Goal: Transaction & Acquisition: Purchase product/service

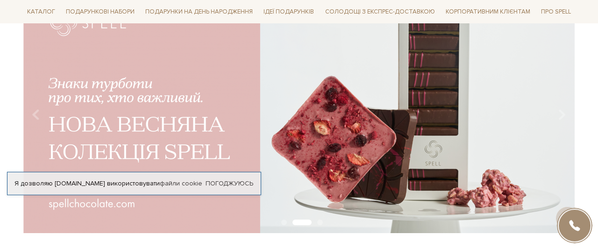
scroll to position [115, 0]
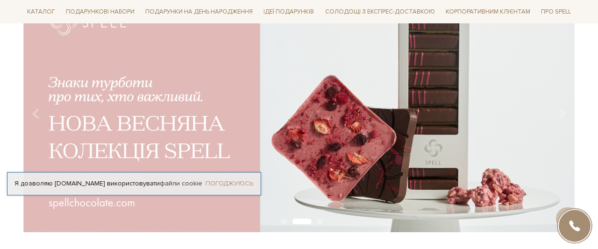
click at [231, 179] on link "Погоджуюсь" at bounding box center [230, 183] width 48 height 8
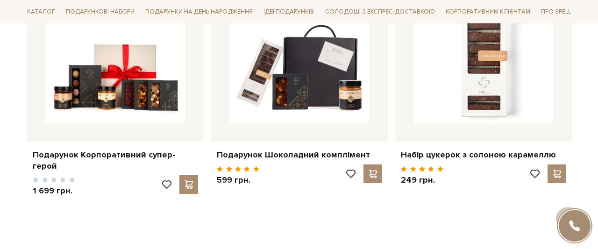
scroll to position [449, 0]
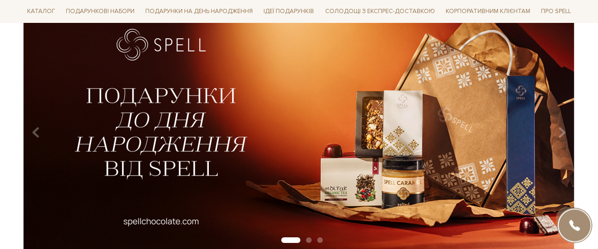
scroll to position [77, 0]
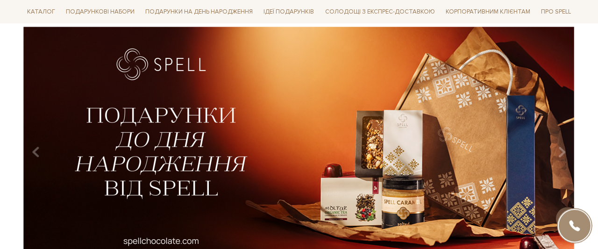
click at [121, 157] on img at bounding box center [298, 149] width 551 height 244
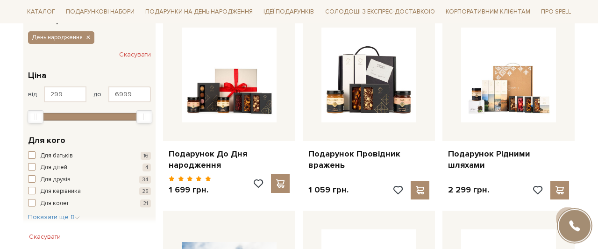
scroll to position [171, 0]
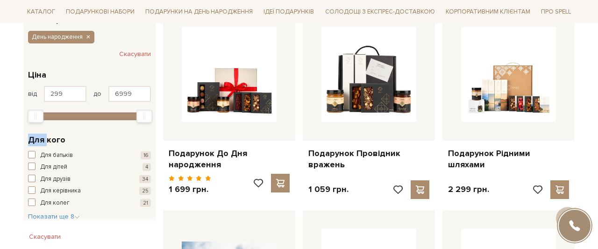
click at [33, 191] on span "button" at bounding box center [31, 189] width 7 height 7
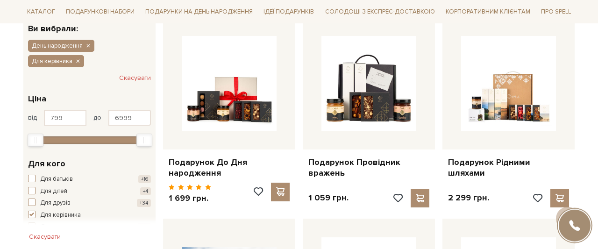
scroll to position [184, 0]
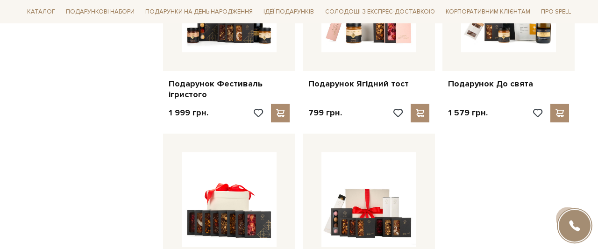
scroll to position [1045, 0]
